Goal: Task Accomplishment & Management: Complete application form

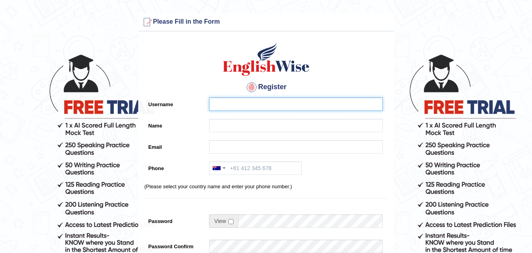
click at [234, 103] on input "Username" at bounding box center [296, 103] width 174 height 13
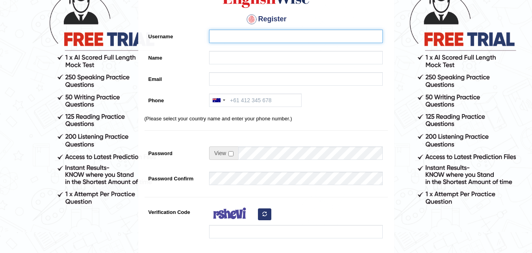
scroll to position [65, 0]
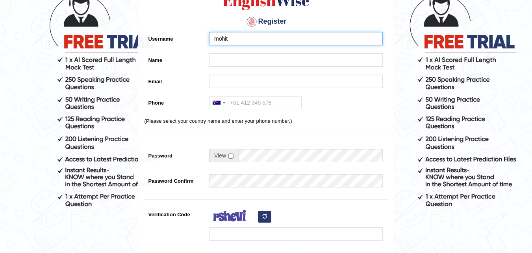
type input "mohit"
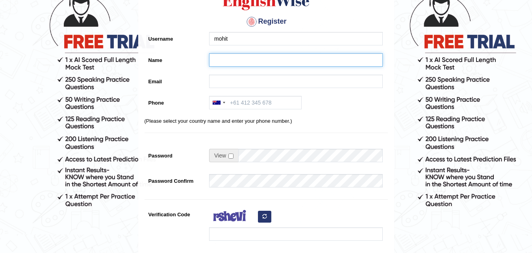
click at [253, 57] on input "Name" at bounding box center [296, 59] width 174 height 13
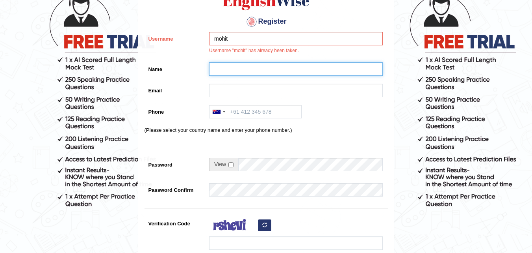
type input "Mohit Sharma"
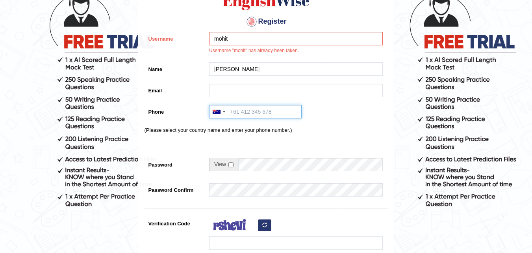
type input "+917807375483"
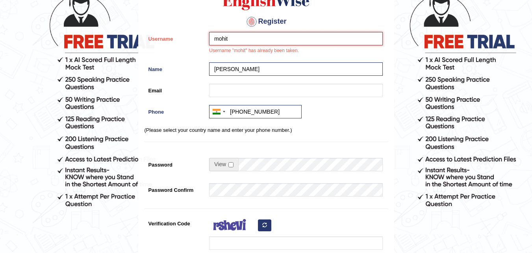
click at [272, 42] on input "mohit" at bounding box center [296, 38] width 174 height 13
type input "mohit780073"
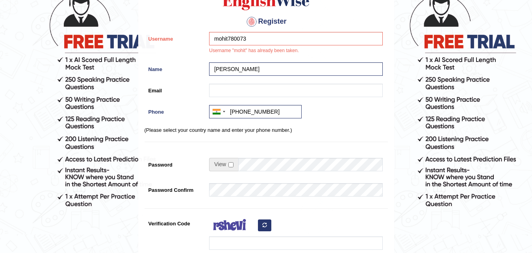
click at [279, 136] on div "Register Username mohit780073 Username "mohit" has already been taken. Name Moh…" at bounding box center [266, 139] width 255 height 338
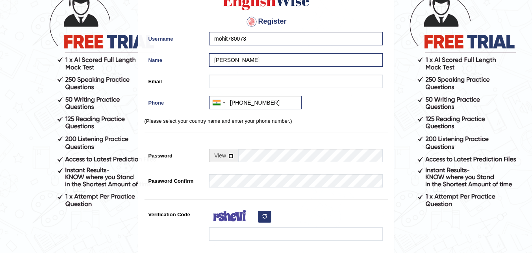
click at [232, 156] on input "checkbox" at bounding box center [231, 155] width 5 height 5
checkbox input "true"
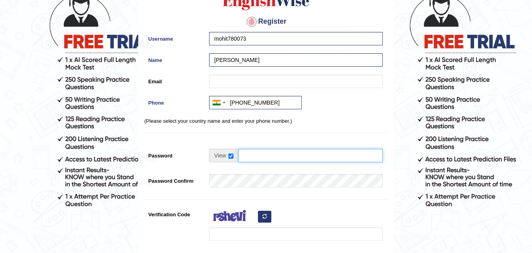
click at [280, 157] on input "Password" at bounding box center [310, 155] width 145 height 13
type input "Mohit78073@"
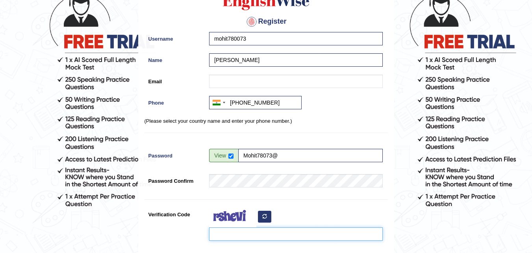
click at [219, 238] on input "Verification Code" at bounding box center [296, 233] width 174 height 13
click at [263, 219] on button "button" at bounding box center [264, 216] width 13 height 12
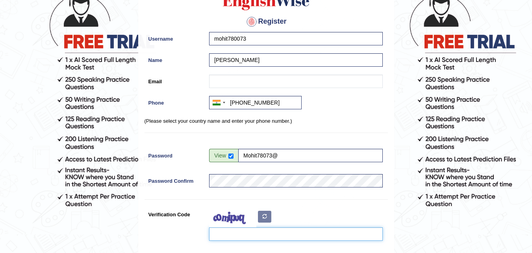
click at [253, 237] on input "Verification Code" at bounding box center [296, 233] width 174 height 13
type input "oyqaiv"
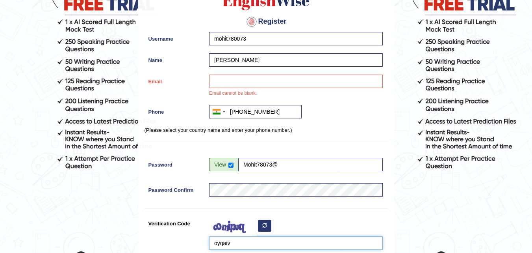
scroll to position [106, 0]
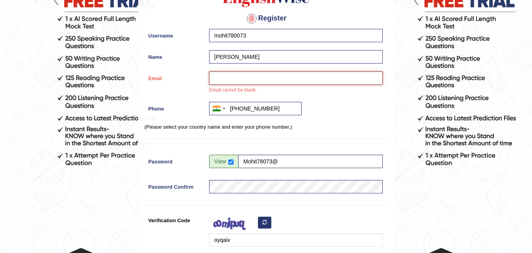
click at [229, 76] on input "Email" at bounding box center [296, 77] width 174 height 13
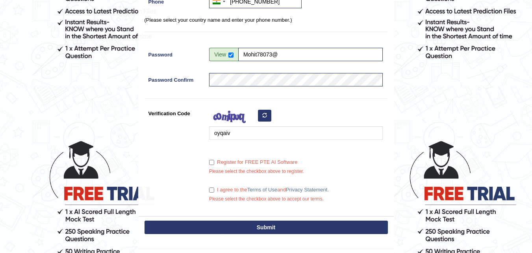
scroll to position [214, 0]
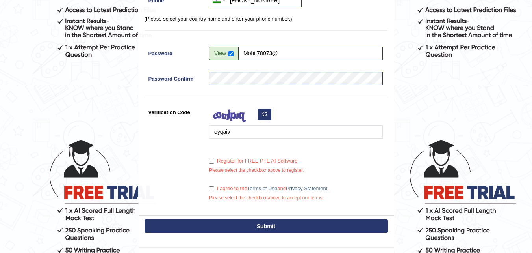
type input "msharma82197@gmail.com"
click at [211, 161] on input "Register for FREE PTE AI Software" at bounding box center [211, 160] width 5 height 5
checkbox input "true"
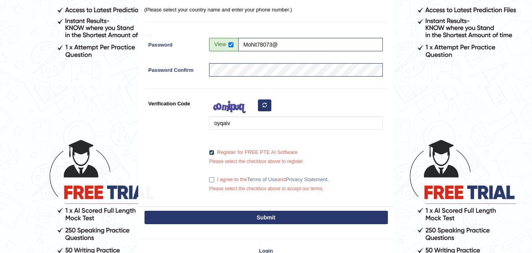
scroll to position [205, 0]
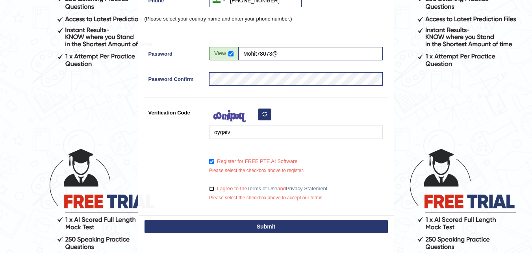
click at [211, 187] on input "I agree to the Terms of Use and Privacy Statement ." at bounding box center [211, 188] width 5 height 5
checkbox input "true"
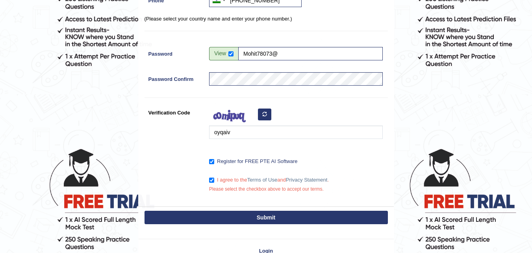
click at [223, 218] on button "Submit" at bounding box center [267, 216] width 244 height 13
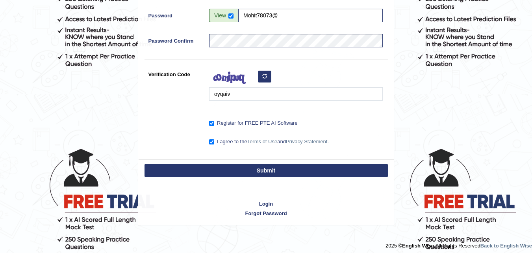
scroll to position [167, 0]
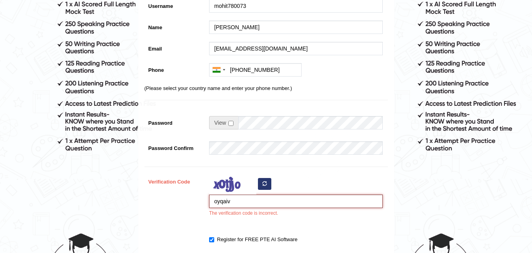
click at [228, 201] on input "oyqaiv" at bounding box center [296, 200] width 174 height 13
click at [266, 188] on button "button" at bounding box center [264, 184] width 13 height 12
click at [266, 206] on input "oyqaiv" at bounding box center [296, 200] width 174 height 13
drag, startPoint x: 266, startPoint y: 206, endPoint x: 156, endPoint y: 218, distance: 110.2
click at [156, 218] on div "Verification Code oyqaiv The verification code is incorrect." at bounding box center [267, 198] width 244 height 46
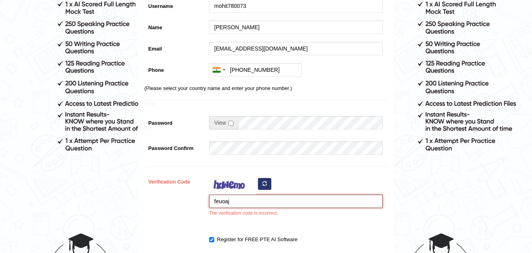
type input "feuoaj"
type input "+917807375483"
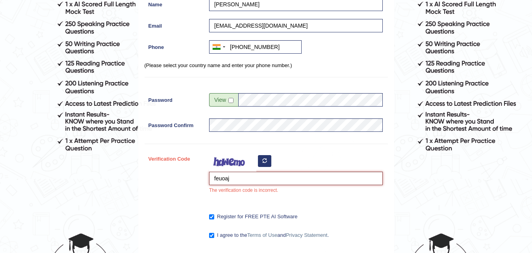
scroll to position [98, 0]
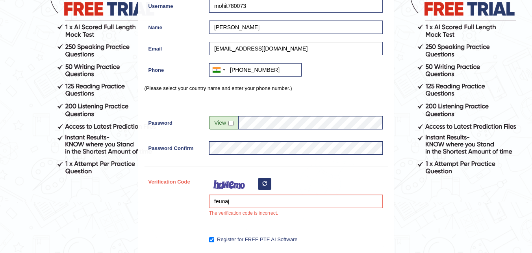
click at [156, 218] on div "Verification Code feuoaj The verification code is incorrect." at bounding box center [267, 198] width 244 height 46
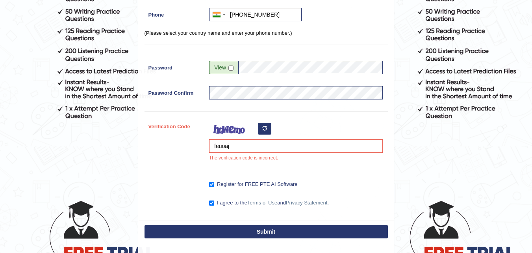
scroll to position [156, 0]
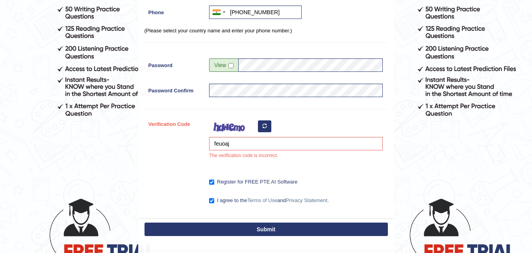
click at [222, 226] on button "Submit" at bounding box center [267, 228] width 244 height 13
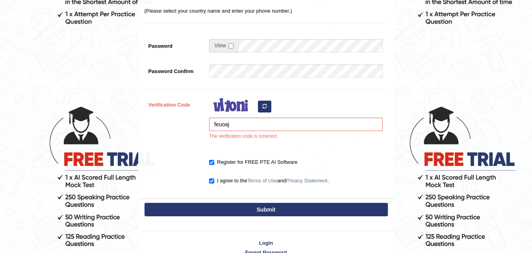
scroll to position [249, 0]
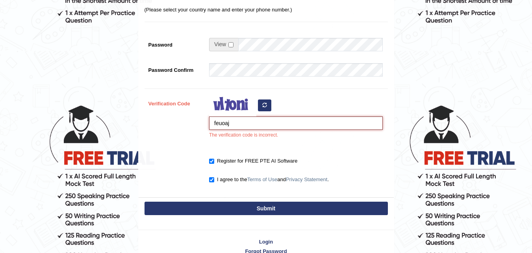
drag, startPoint x: 237, startPoint y: 124, endPoint x: 185, endPoint y: 130, distance: 52.3
click at [185, 130] on div "Verification Code feuoaj The verification code is incorrect." at bounding box center [267, 120] width 244 height 46
type input "gebaqet"
click at [222, 207] on button "Submit" at bounding box center [267, 207] width 244 height 13
type input "+917807375483"
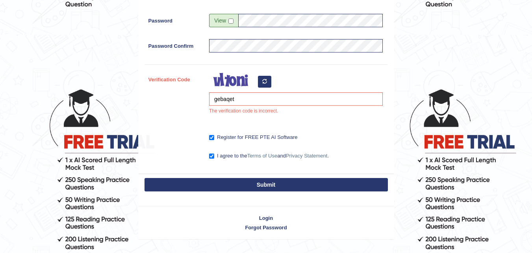
scroll to position [283, 0]
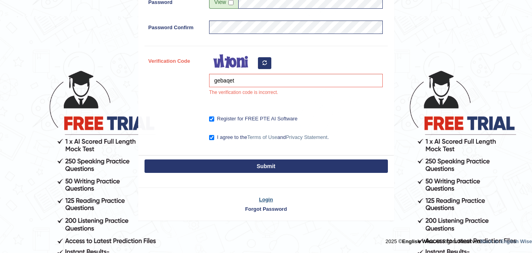
click at [270, 200] on link "Login" at bounding box center [266, 198] width 255 height 7
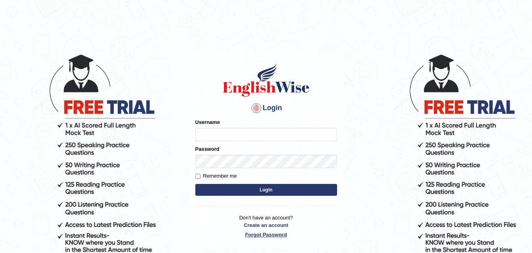
click at [261, 233] on p "Don't have an account? Create an account Forgot Password" at bounding box center [266, 226] width 142 height 24
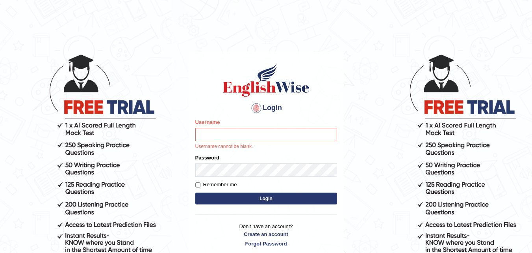
click at [266, 241] on link "Forgot Password" at bounding box center [266, 243] width 142 height 7
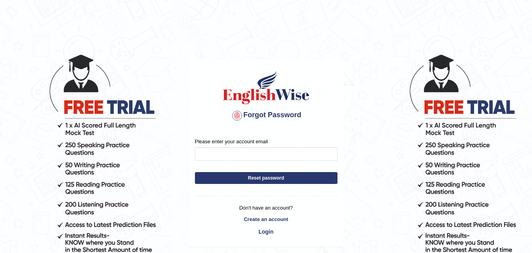
click at [253, 160] on input "Please enter your account email" at bounding box center [266, 153] width 143 height 13
type input "[EMAIL_ADDRESS][DOMAIN_NAME]"
click at [255, 177] on button "Reset password" at bounding box center [266, 178] width 143 height 12
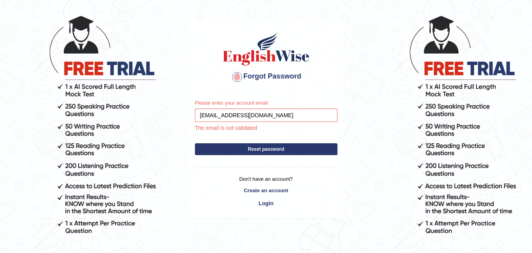
scroll to position [43, 0]
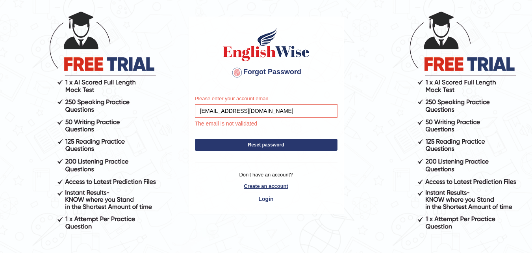
click at [266, 186] on link "Create an account" at bounding box center [266, 185] width 143 height 7
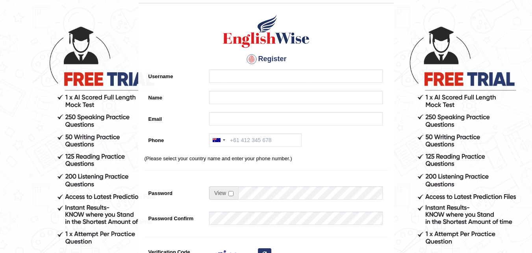
scroll to position [27, 0]
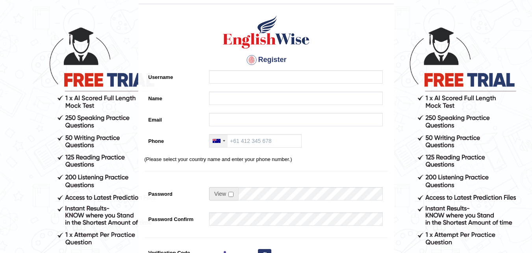
click at [217, 138] on div at bounding box center [219, 140] width 18 height 13
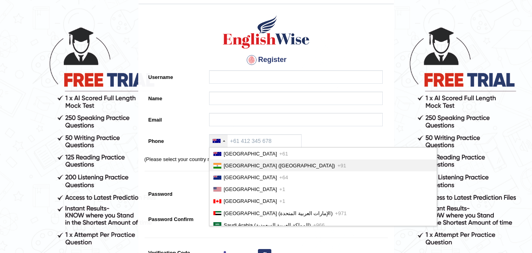
click at [222, 163] on li "India (भारत) +91" at bounding box center [323, 165] width 227 height 12
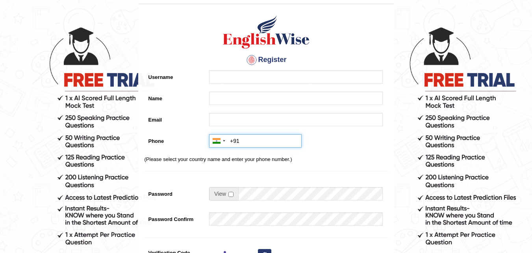
click at [254, 139] on input "+91" at bounding box center [255, 140] width 93 height 13
type input "+917807375483"
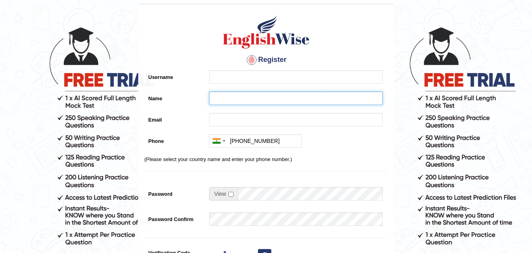
type input "[PERSON_NAME]"
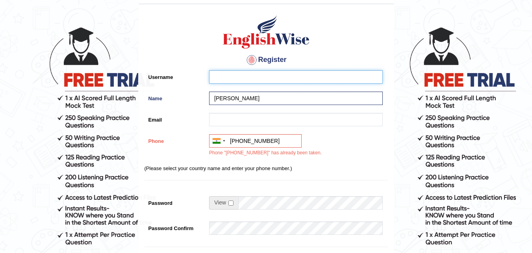
click at [267, 73] on input "Username" at bounding box center [296, 76] width 174 height 13
type input "mohit780073"
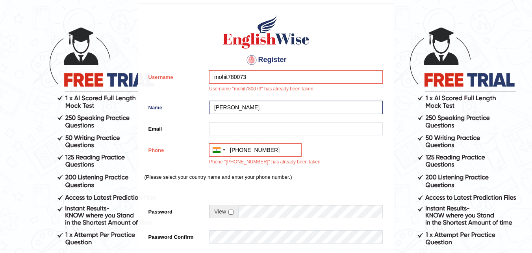
click at [263, 117] on div "[PERSON_NAME]" at bounding box center [294, 108] width 178 height 17
click at [261, 77] on input "mohit780073" at bounding box center [296, 76] width 174 height 13
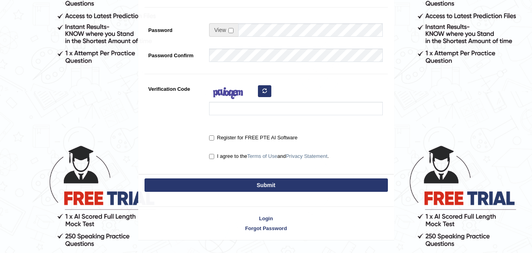
scroll to position [227, 0]
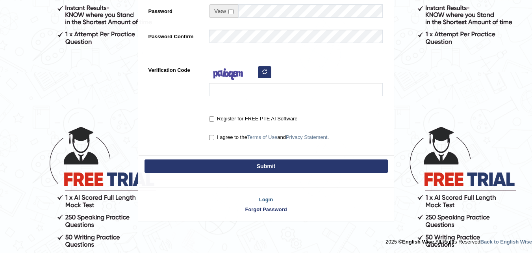
click at [265, 197] on link "Login" at bounding box center [266, 198] width 255 height 7
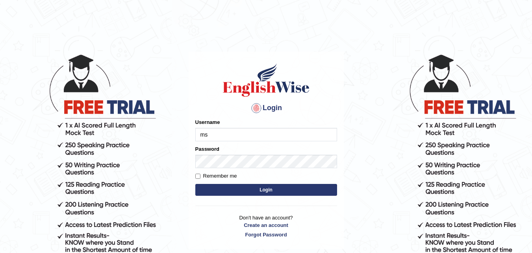
type input "m"
type input "mohit780073"
click at [230, 191] on button "Login" at bounding box center [266, 190] width 142 height 12
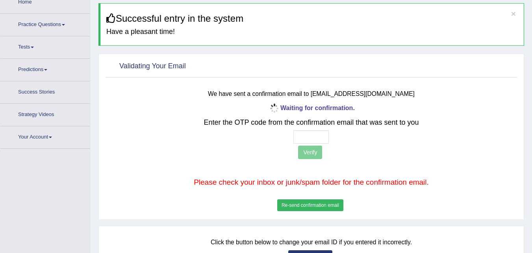
scroll to position [50, 0]
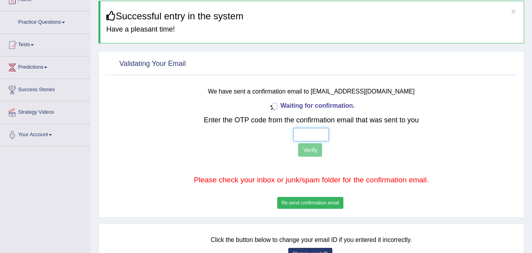
click at [314, 132] on input "text" at bounding box center [311, 134] width 35 height 13
click at [335, 204] on button "Re-send confirmation email" at bounding box center [310, 203] width 66 height 12
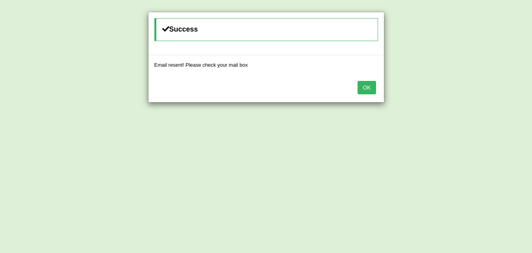
click at [367, 86] on button "OK" at bounding box center [367, 87] width 18 height 13
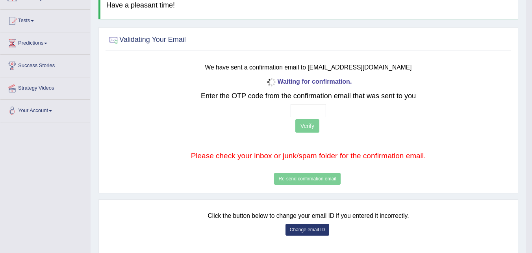
scroll to position [52, 0]
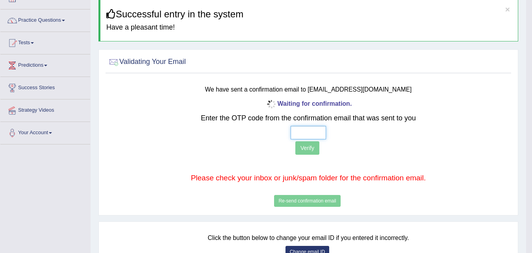
click at [303, 132] on input "text" at bounding box center [308, 132] width 35 height 13
type input "4 9 0 0"
click at [312, 152] on button "Verify" at bounding box center [308, 147] width 24 height 13
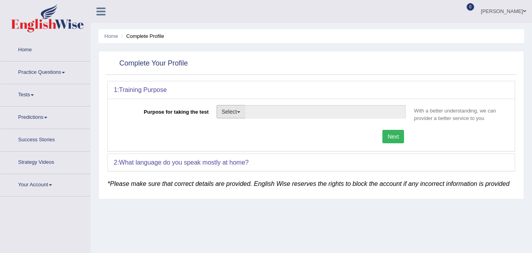
click at [231, 108] on button "Select" at bounding box center [231, 111] width 29 height 13
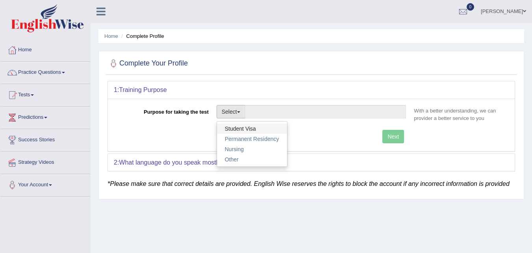
click at [230, 126] on link "Student Visa" at bounding box center [252, 128] width 70 height 10
type input "Student Visa"
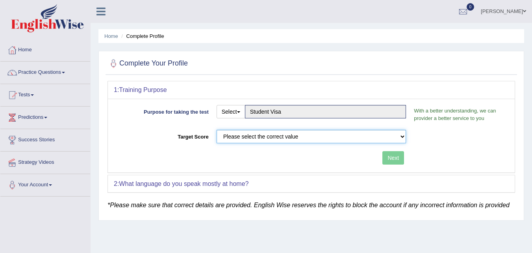
click at [266, 138] on select "Please select the correct value 50 (6 bands) 58 (6.5 bands) 65 (7 bands) 79 (8 …" at bounding box center [312, 136] width 190 height 13
select select "65"
click at [217, 130] on select "Please select the correct value 50 (6 bands) 58 (6.5 bands) 65 (7 bands) 79 (8 …" at bounding box center [312, 136] width 190 height 13
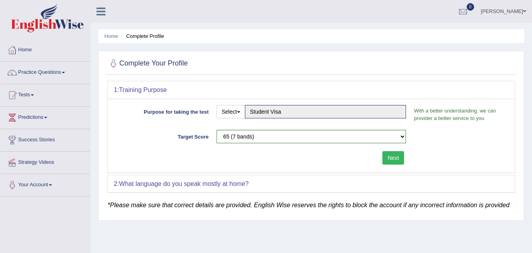
click at [385, 160] on button "Next" at bounding box center [394, 157] width 22 height 13
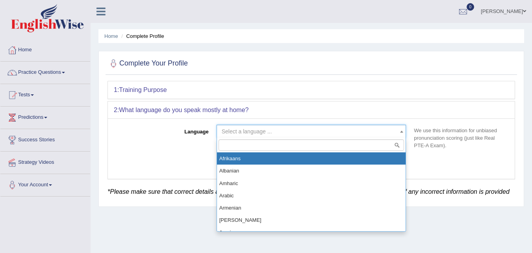
click at [269, 135] on span "Select a language ..." at bounding box center [309, 131] width 175 height 8
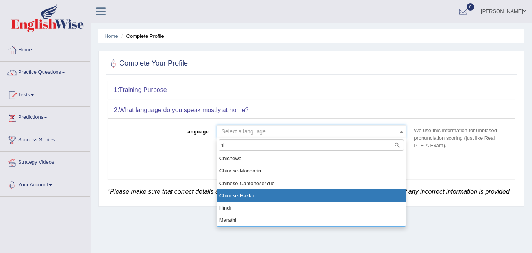
type input "hin"
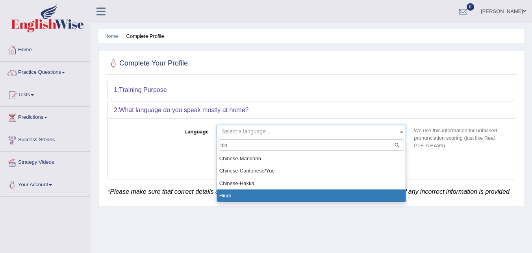
select select "Hindi"
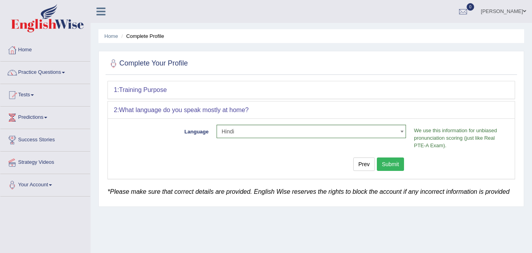
click at [392, 168] on button "Submit" at bounding box center [391, 163] width 28 height 13
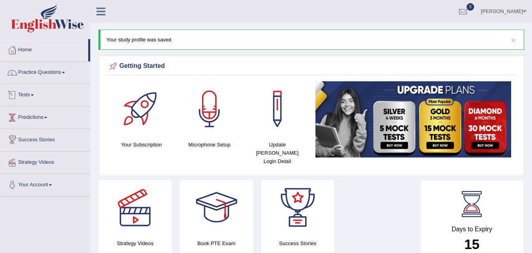
click at [32, 91] on link "Tests" at bounding box center [45, 94] width 90 height 20
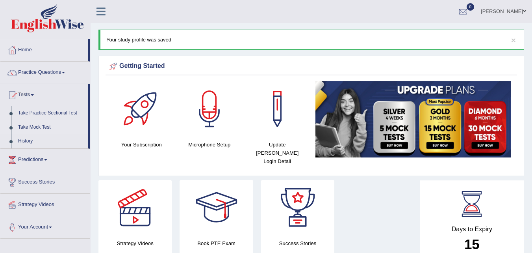
click at [35, 126] on link "Take Mock Test" at bounding box center [52, 127] width 74 height 14
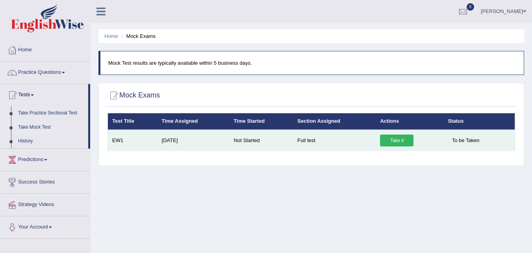
click at [389, 140] on link "Take it" at bounding box center [396, 140] width 33 height 12
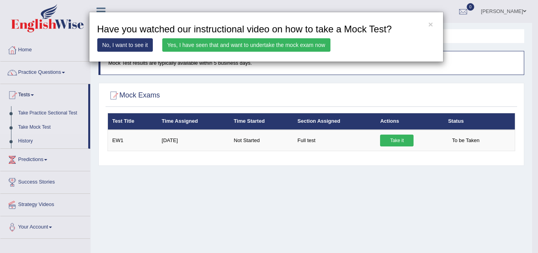
click at [259, 44] on link "Yes, I have seen that and want to undertake the mock exam now" at bounding box center [246, 44] width 168 height 13
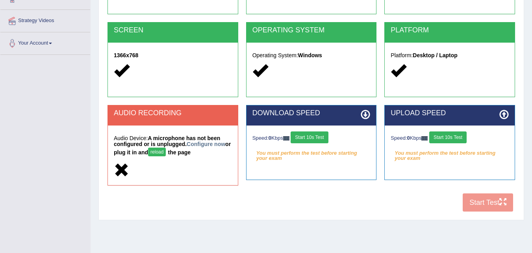
scroll to position [143, 0]
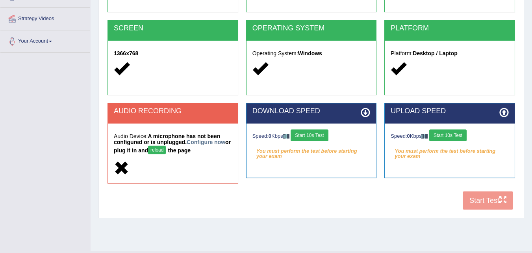
click at [163, 146] on button "reload" at bounding box center [157, 149] width 18 height 9
click at [198, 141] on link "Configure now" at bounding box center [206, 142] width 39 height 6
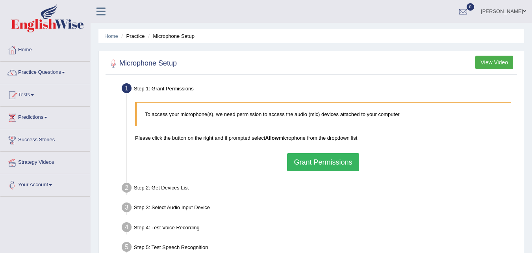
click at [288, 162] on button "Grant Permissions" at bounding box center [323, 162] width 72 height 18
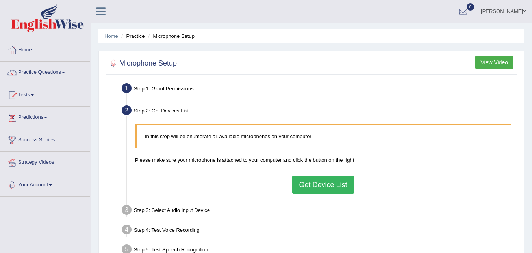
click at [314, 180] on button "Get Device List" at bounding box center [322, 184] width 61 height 18
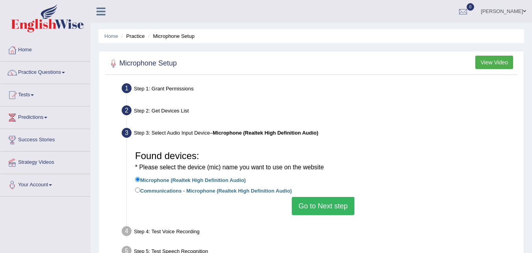
click at [321, 208] on button "Go to Next step" at bounding box center [323, 206] width 63 height 18
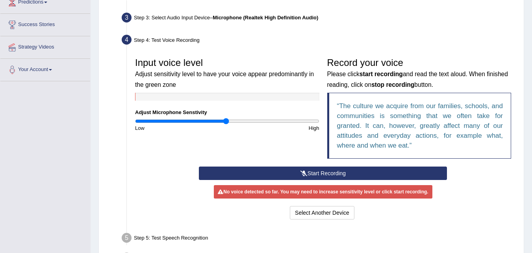
scroll to position [115, 0]
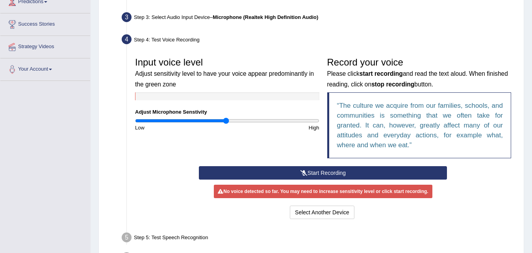
click at [306, 175] on icon at bounding box center [304, 173] width 7 height 6
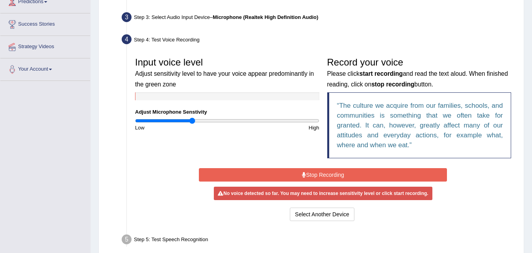
drag, startPoint x: 227, startPoint y: 120, endPoint x: 192, endPoint y: 125, distance: 35.0
click at [192, 124] on input "range" at bounding box center [227, 120] width 184 height 6
drag, startPoint x: 192, startPoint y: 125, endPoint x: 213, endPoint y: 121, distance: 20.8
click at [213, 121] on div "Input voice level Adjust sensitivity level to have your voice appear predominan…" at bounding box center [227, 92] width 192 height 78
click at [213, 121] on input "range" at bounding box center [227, 120] width 184 height 6
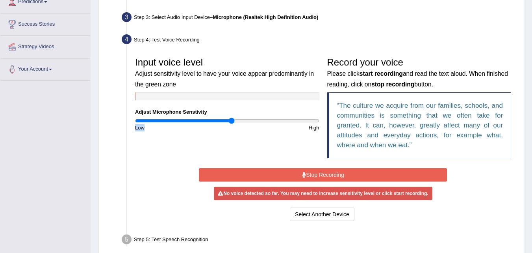
click at [231, 120] on input "range" at bounding box center [227, 120] width 184 height 6
click at [244, 117] on div "Input voice level Adjust sensitivity level to have your voice appear predominan…" at bounding box center [227, 92] width 192 height 78
type input "1.22"
click at [246, 118] on input "range" at bounding box center [227, 120] width 184 height 6
click at [284, 172] on button "Stop Recording" at bounding box center [323, 174] width 248 height 13
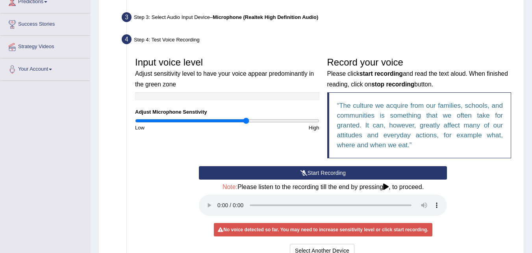
click at [283, 171] on button "Start Recording" at bounding box center [323, 172] width 248 height 13
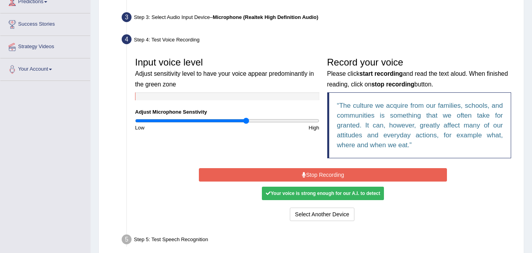
click at [283, 171] on button "Stop Recording" at bounding box center [323, 174] width 248 height 13
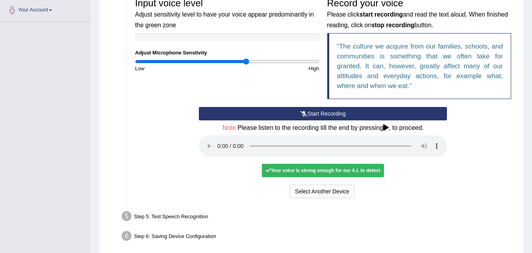
scroll to position [179, 0]
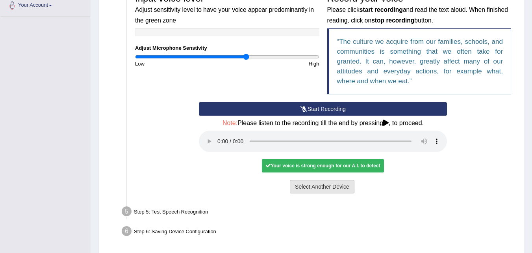
click at [338, 188] on button "Select Another Device" at bounding box center [322, 186] width 65 height 13
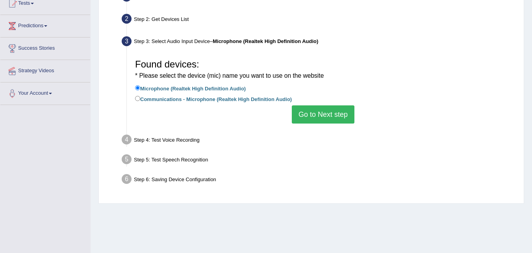
scroll to position [91, 0]
click at [319, 108] on button "Go to Next step" at bounding box center [323, 115] width 63 height 18
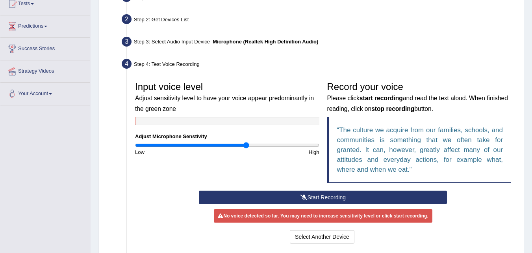
scroll to position [143, 0]
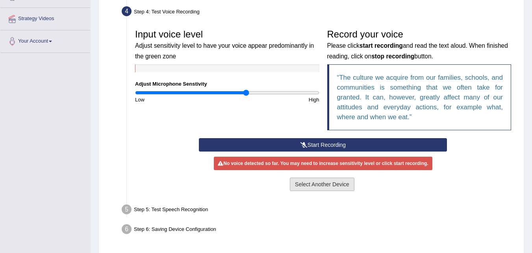
click at [331, 185] on button "Select Another Device" at bounding box center [322, 183] width 65 height 13
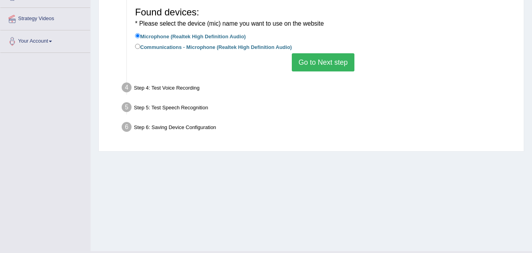
click at [238, 49] on label "Communications - Microphone (Realtek High Definition Audio)" at bounding box center [213, 46] width 157 height 9
click at [140, 49] on input "Communications - Microphone (Realtek High Definition Audio)" at bounding box center [137, 46] width 5 height 5
radio input "true"
click at [305, 58] on button "Go to Next step" at bounding box center [323, 62] width 63 height 18
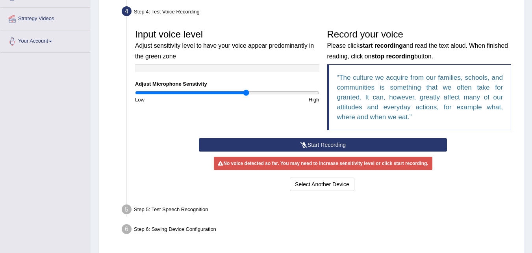
click at [314, 141] on button "Start Recording" at bounding box center [323, 144] width 248 height 13
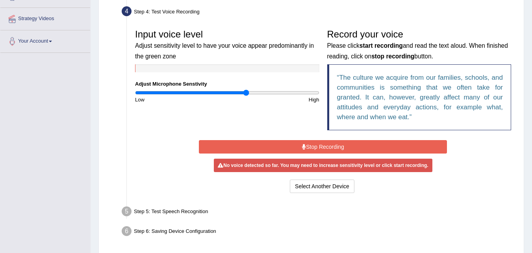
click at [314, 141] on button "Stop Recording" at bounding box center [323, 146] width 248 height 13
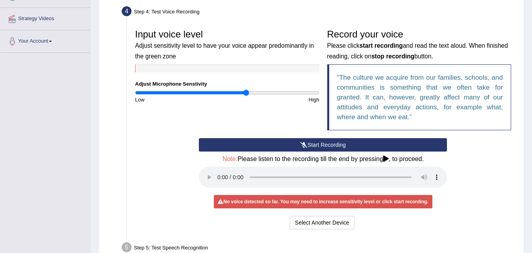
click at [297, 142] on button "Start Recording" at bounding box center [323, 144] width 248 height 13
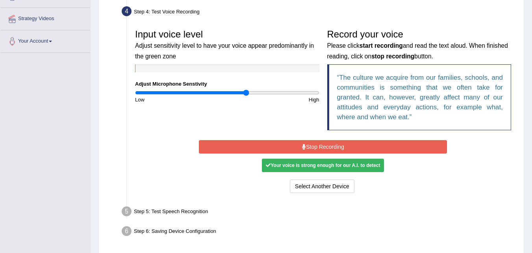
click at [297, 142] on button "Stop Recording" at bounding box center [323, 146] width 248 height 13
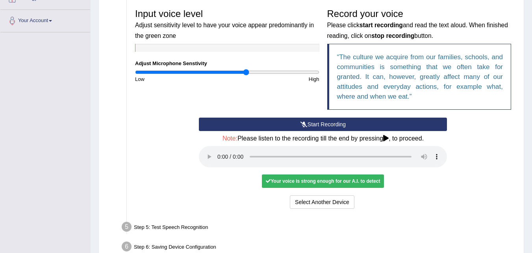
scroll to position [158, 0]
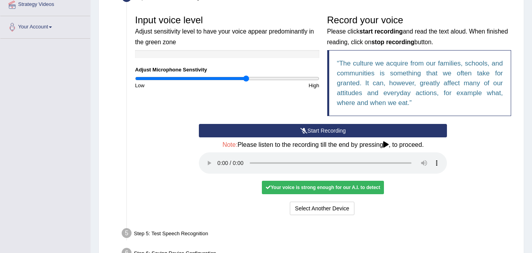
click at [387, 144] on icon at bounding box center [386, 144] width 6 height 6
click at [398, 146] on h4 "Note: Please listen to the recording till the end by pressing , to proceed." at bounding box center [323, 144] width 248 height 7
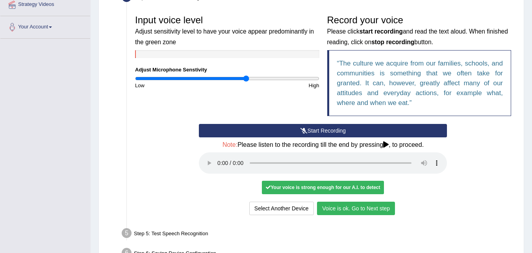
click at [371, 205] on button "Voice is ok. Go to Next step" at bounding box center [356, 207] width 78 height 13
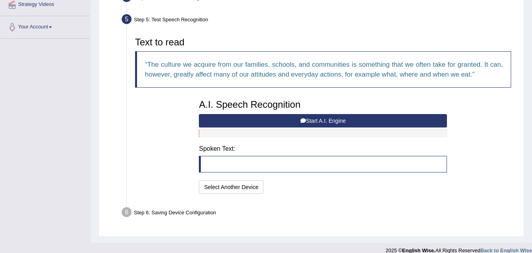
click at [222, 169] on blockquote at bounding box center [323, 164] width 248 height 17
click at [194, 150] on div "Text to read The culture we acquire from our families, schools, and communities…" at bounding box center [323, 114] width 384 height 162
click at [212, 159] on blockquote at bounding box center [323, 164] width 248 height 17
click at [219, 164] on blockquote at bounding box center [323, 164] width 248 height 17
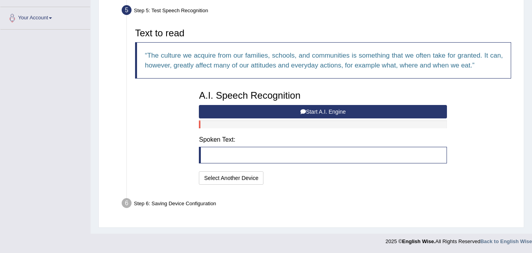
scroll to position [167, 0]
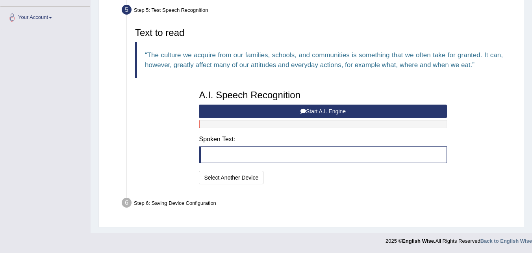
click at [232, 112] on button "Start A.I. Engine" at bounding box center [323, 110] width 248 height 13
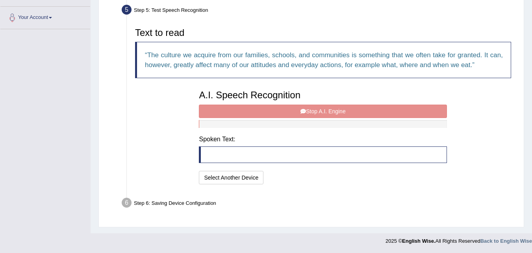
click at [438, 72] on blockquote "The culture we acquire from our families, schools, and communities is something…" at bounding box center [323, 60] width 376 height 36
click at [335, 114] on div "A.I. Speech Recognition Start A.I. Engine Stop A.I. Engine Note: Please listen …" at bounding box center [323, 136] width 256 height 100
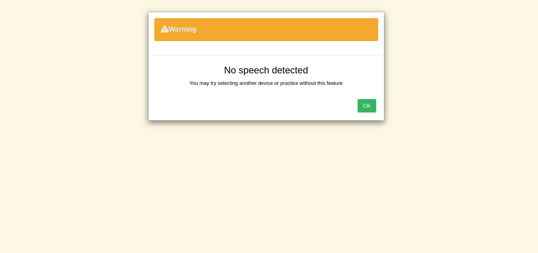
click at [363, 105] on button "OK" at bounding box center [367, 105] width 18 height 13
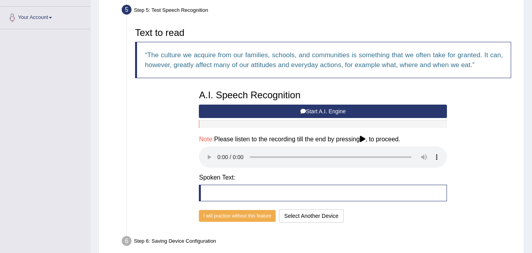
click at [249, 105] on button "Start A.I. Engine" at bounding box center [323, 110] width 248 height 13
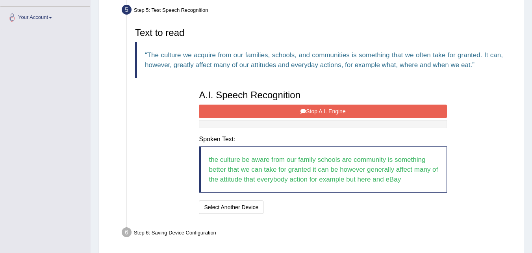
click at [284, 114] on button "Stop A.I. Engine" at bounding box center [323, 110] width 248 height 13
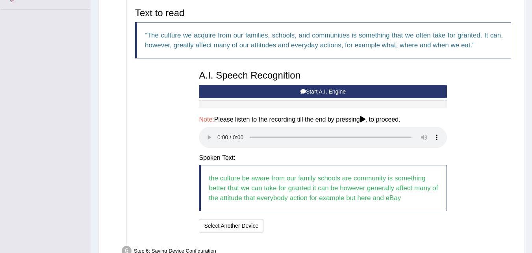
scroll to position [181, 0]
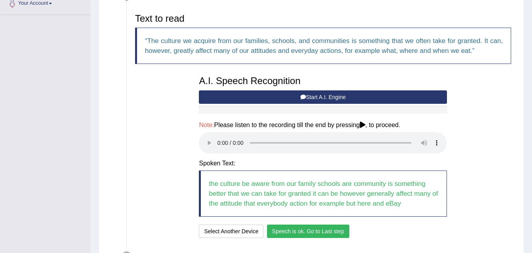
click at [319, 232] on button "Speech is ok. Go to Last step" at bounding box center [308, 230] width 82 height 13
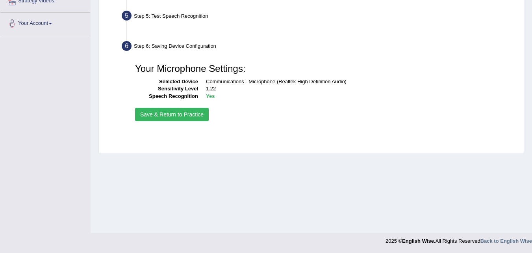
scroll to position [161, 0]
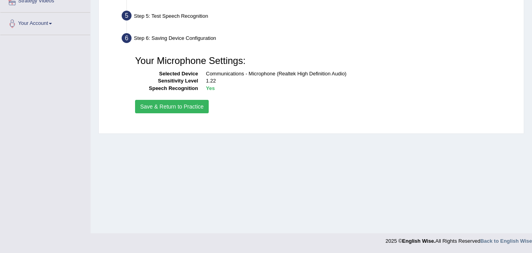
click at [173, 107] on button "Save & Return to Practice" at bounding box center [172, 106] width 74 height 13
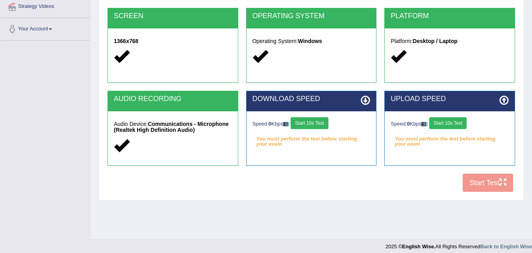
click at [481, 184] on div "COOKIES Cookies Enabled JAVASCRIPT Javascript Enabled BROWSER Browser: Chrome S…" at bounding box center [312, 60] width 412 height 271
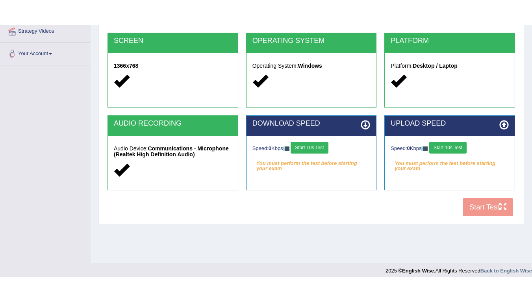
scroll to position [111, 0]
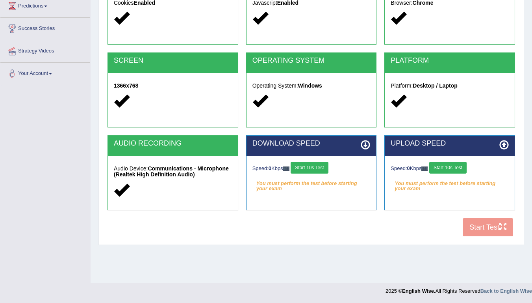
click at [315, 167] on button "Start 10s Test" at bounding box center [309, 168] width 37 height 12
click at [449, 165] on button "Start 10s Test" at bounding box center [447, 168] width 37 height 12
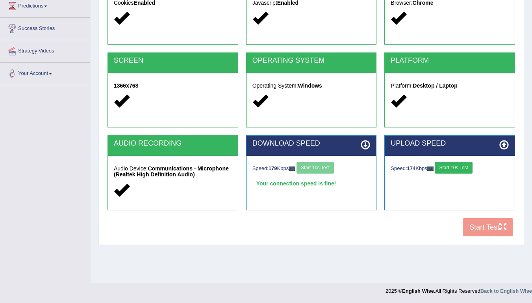
click at [449, 165] on button "Start 10s Test" at bounding box center [453, 168] width 37 height 12
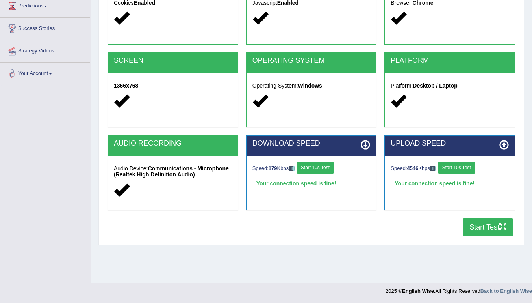
click at [322, 163] on button "Start 10s Test" at bounding box center [315, 168] width 37 height 12
click at [479, 223] on button "Start Test" at bounding box center [488, 227] width 50 height 18
click at [313, 165] on button "Start 10s Test" at bounding box center [315, 168] width 37 height 12
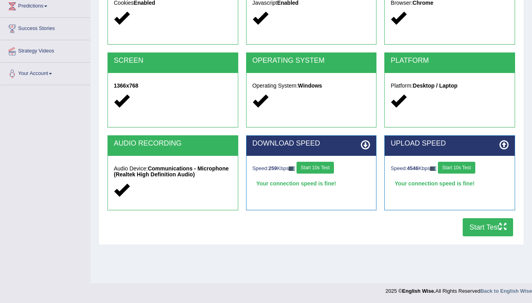
scroll to position [0, 0]
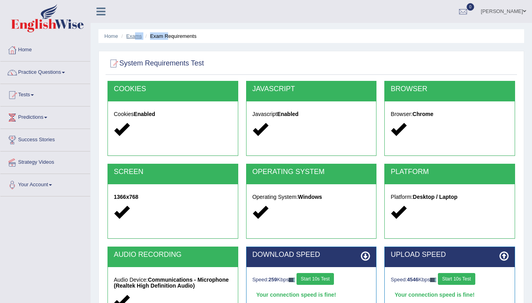
drag, startPoint x: 167, startPoint y: 37, endPoint x: 135, endPoint y: 35, distance: 32.4
click at [135, 35] on ul "Home Exams Exam Requirements" at bounding box center [312, 36] width 426 height 14
click at [135, 35] on link "Exams" at bounding box center [134, 36] width 16 height 6
